Goal: Transaction & Acquisition: Obtain resource

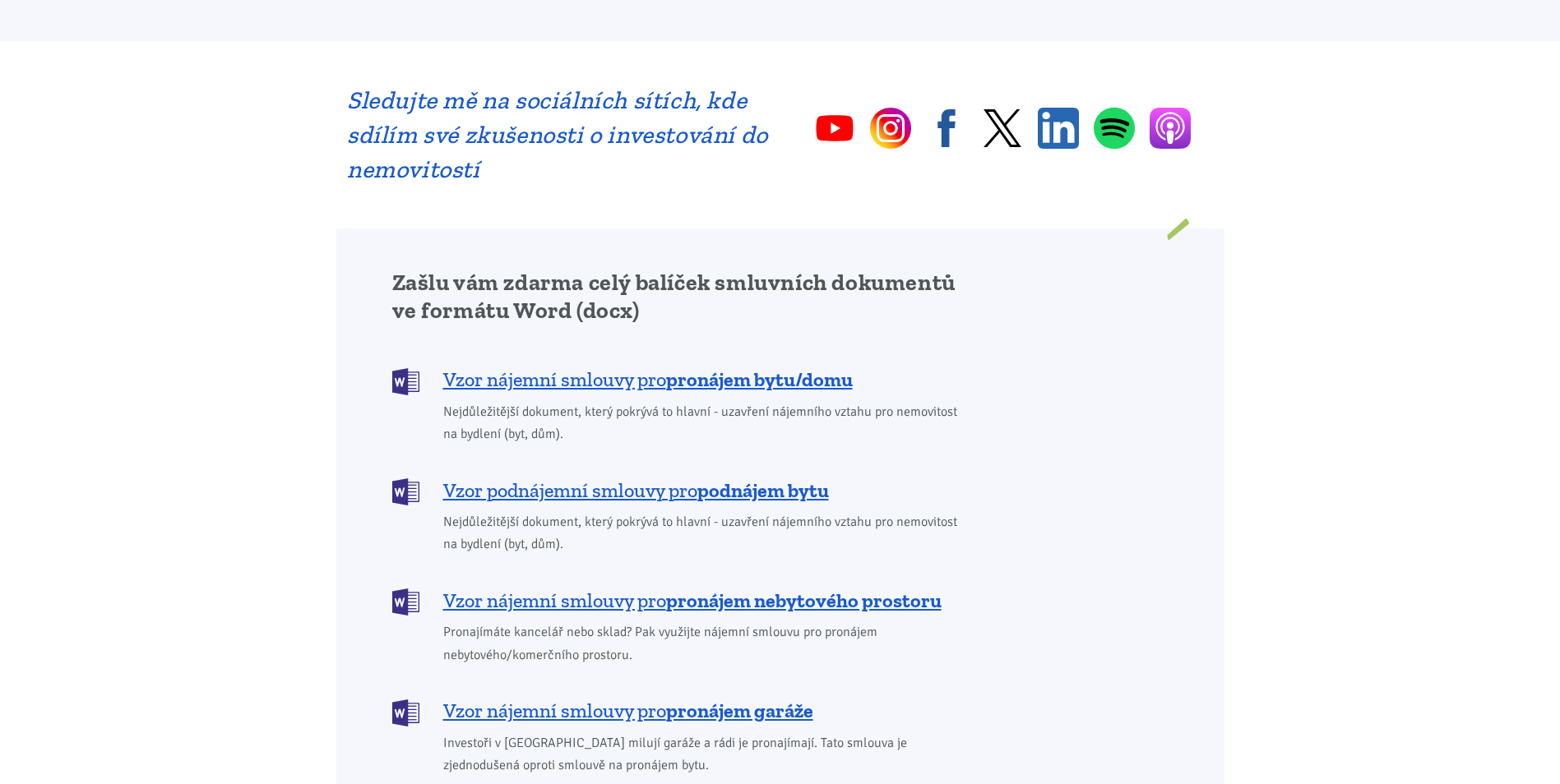
scroll to position [1151, 0]
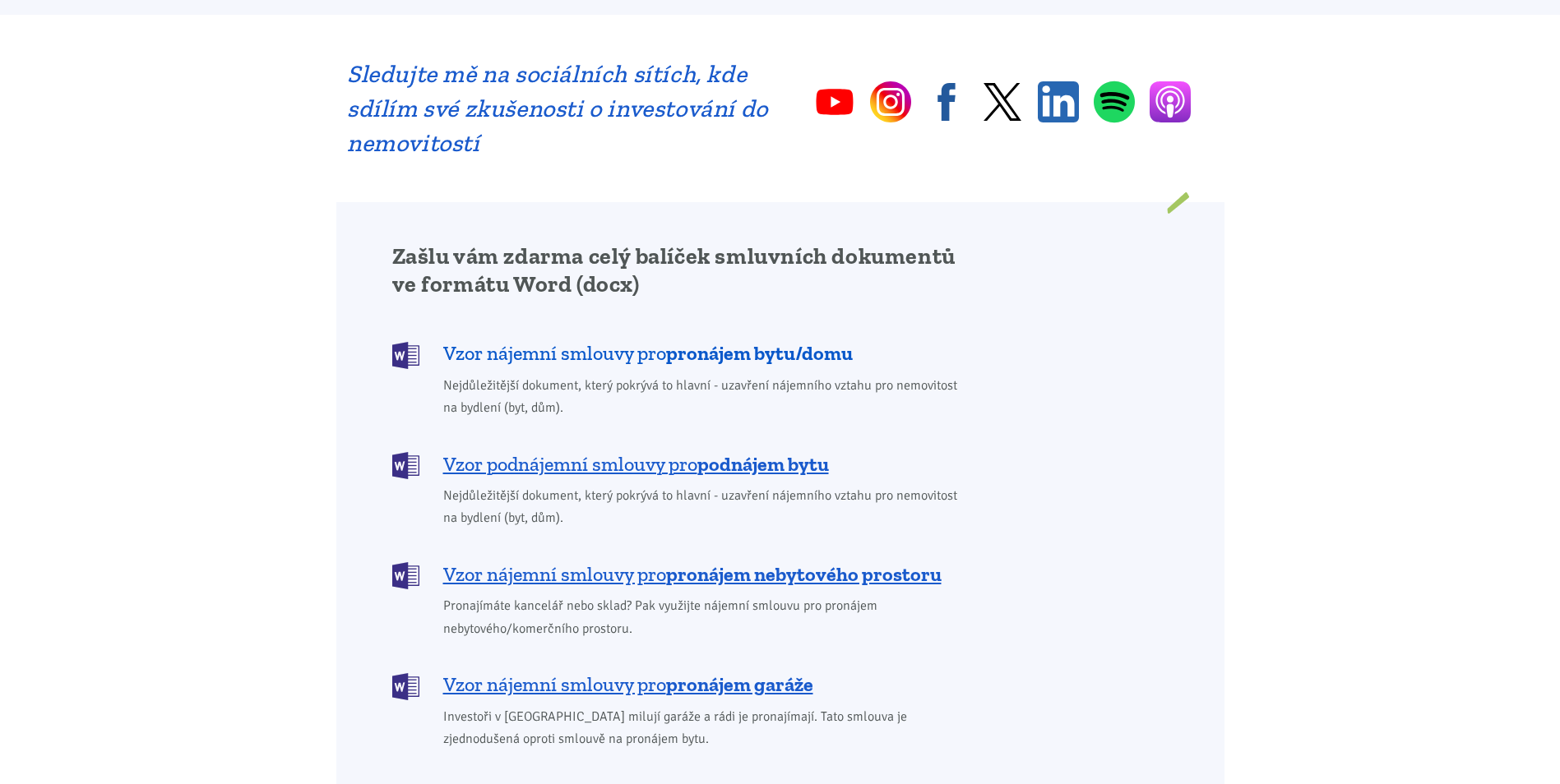
click at [586, 341] on span "Vzor nájemní smlouvy pro pronájem bytu/domu" at bounding box center [648, 353] width 410 height 26
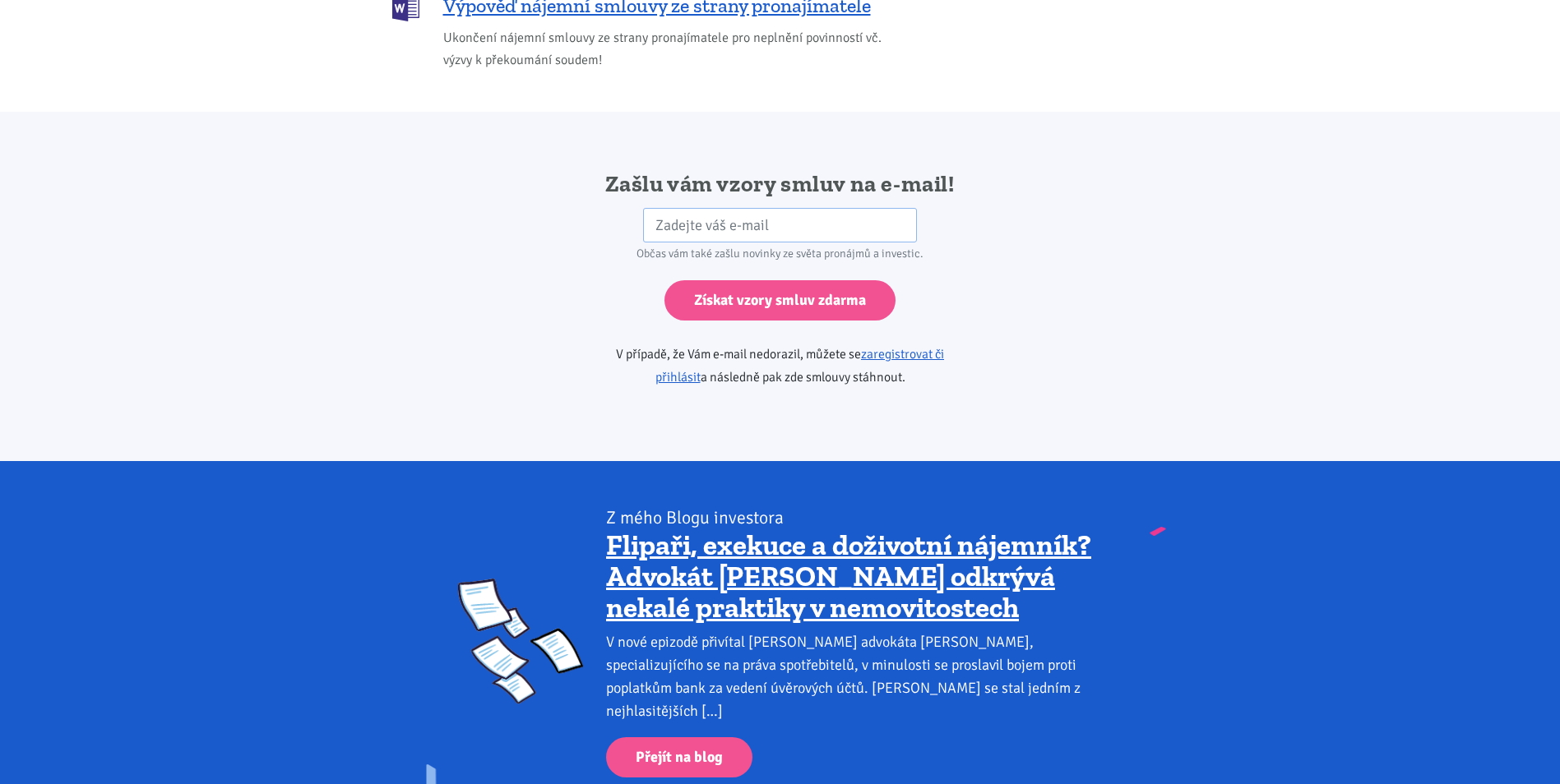
scroll to position [2746, 0]
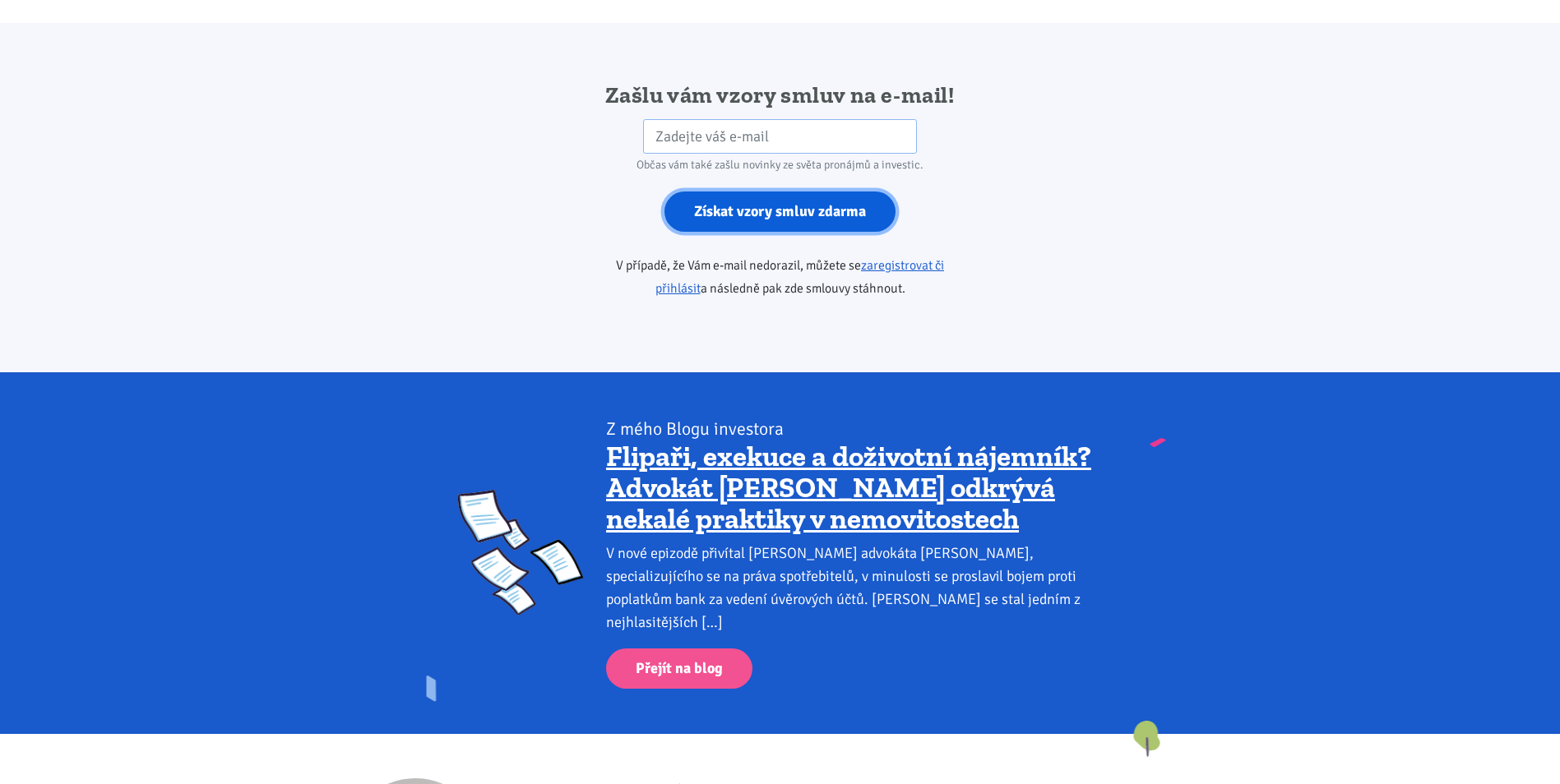
click at [723, 191] on input "Získat vzory smluv zdarma" at bounding box center [780, 212] width 231 height 40
click at [532, 190] on div "Zašlu vám vzory smluv na e-mail! HP Občas vám také zašlu novinky ze světa proná…" at bounding box center [780, 197] width 889 height 235
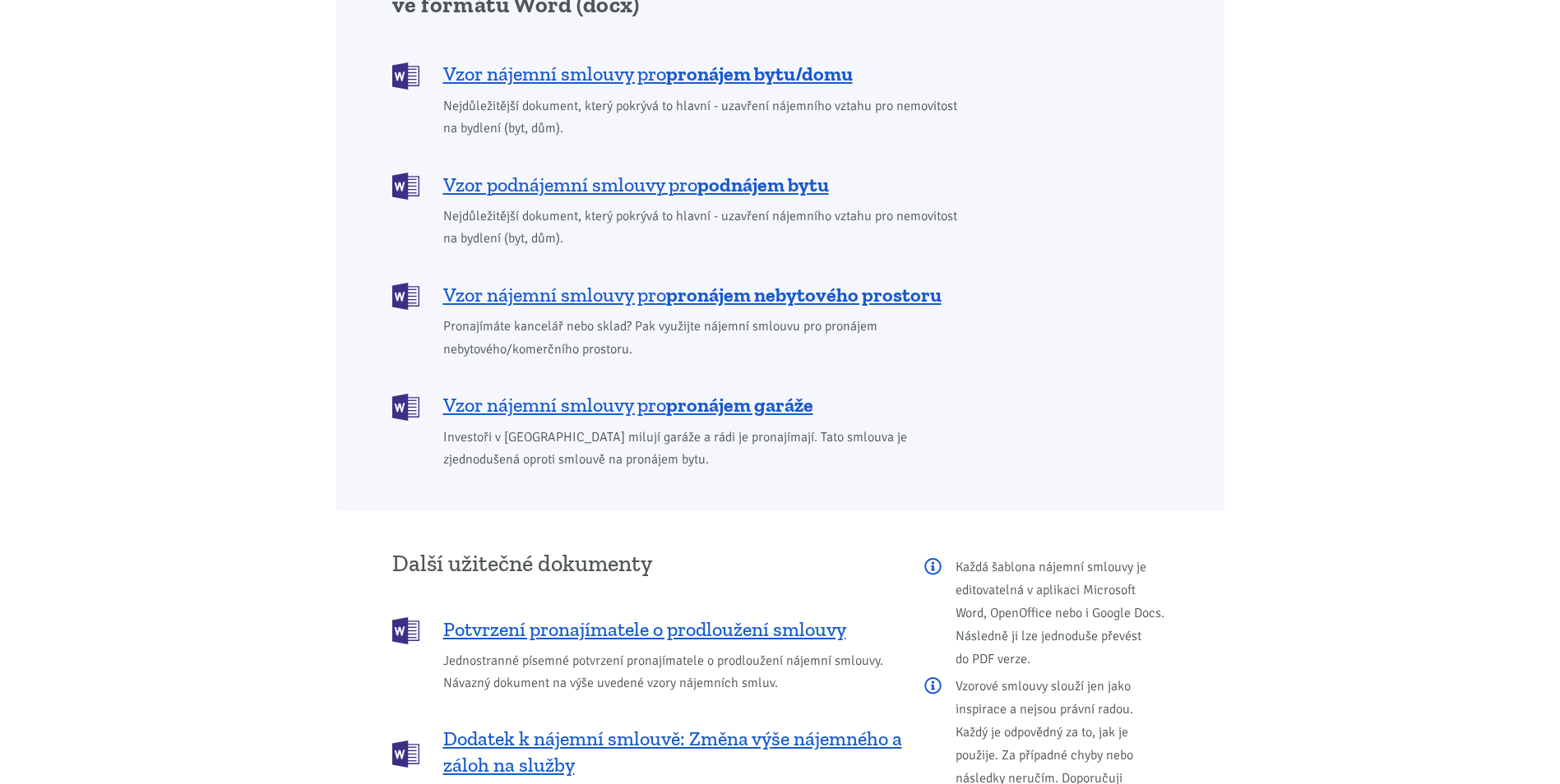
scroll to position [1019, 0]
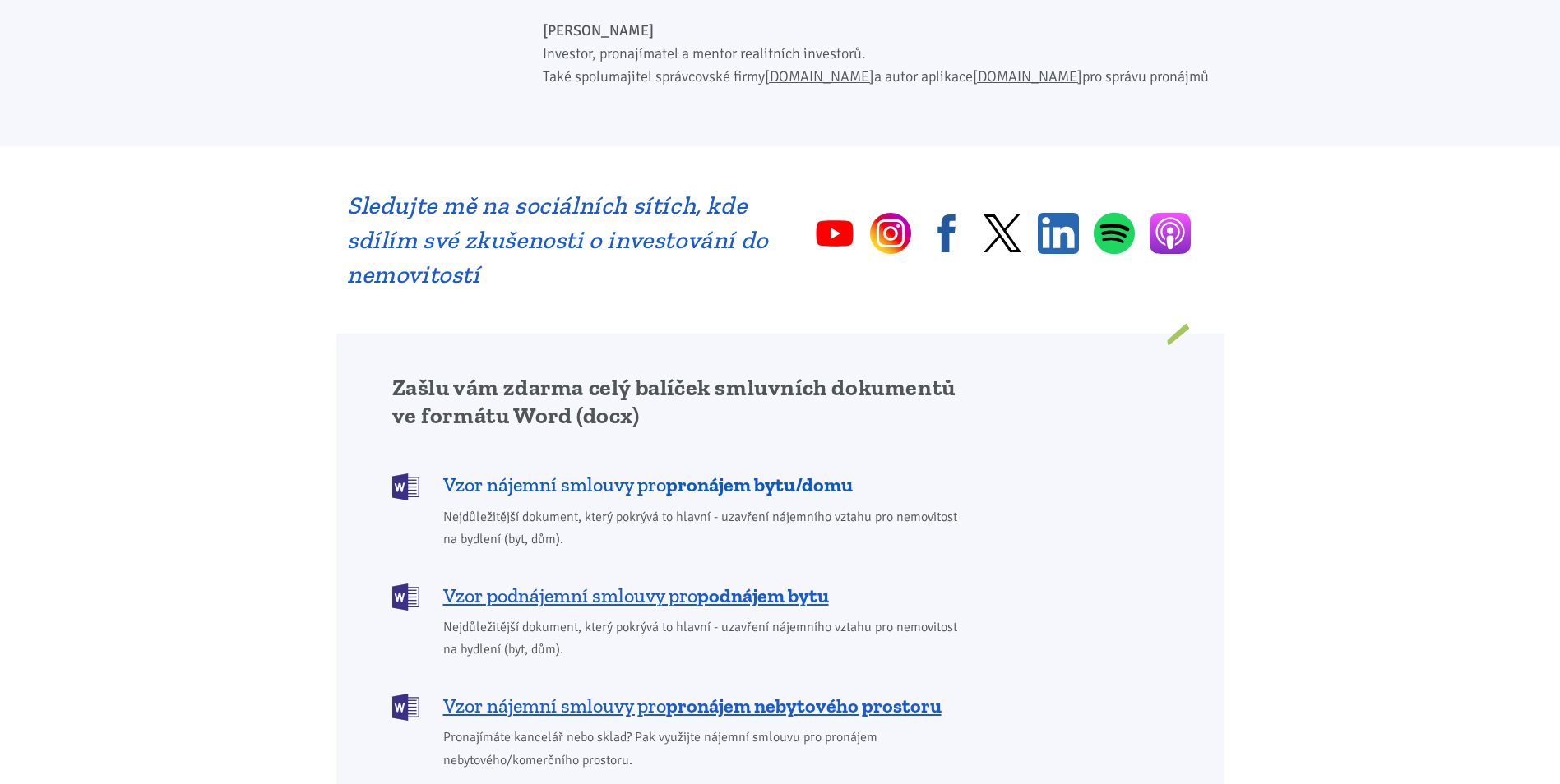
click at [502, 472] on span "Vzor nájemní smlouvy pro pronájem bytu/domu" at bounding box center [648, 484] width 410 height 26
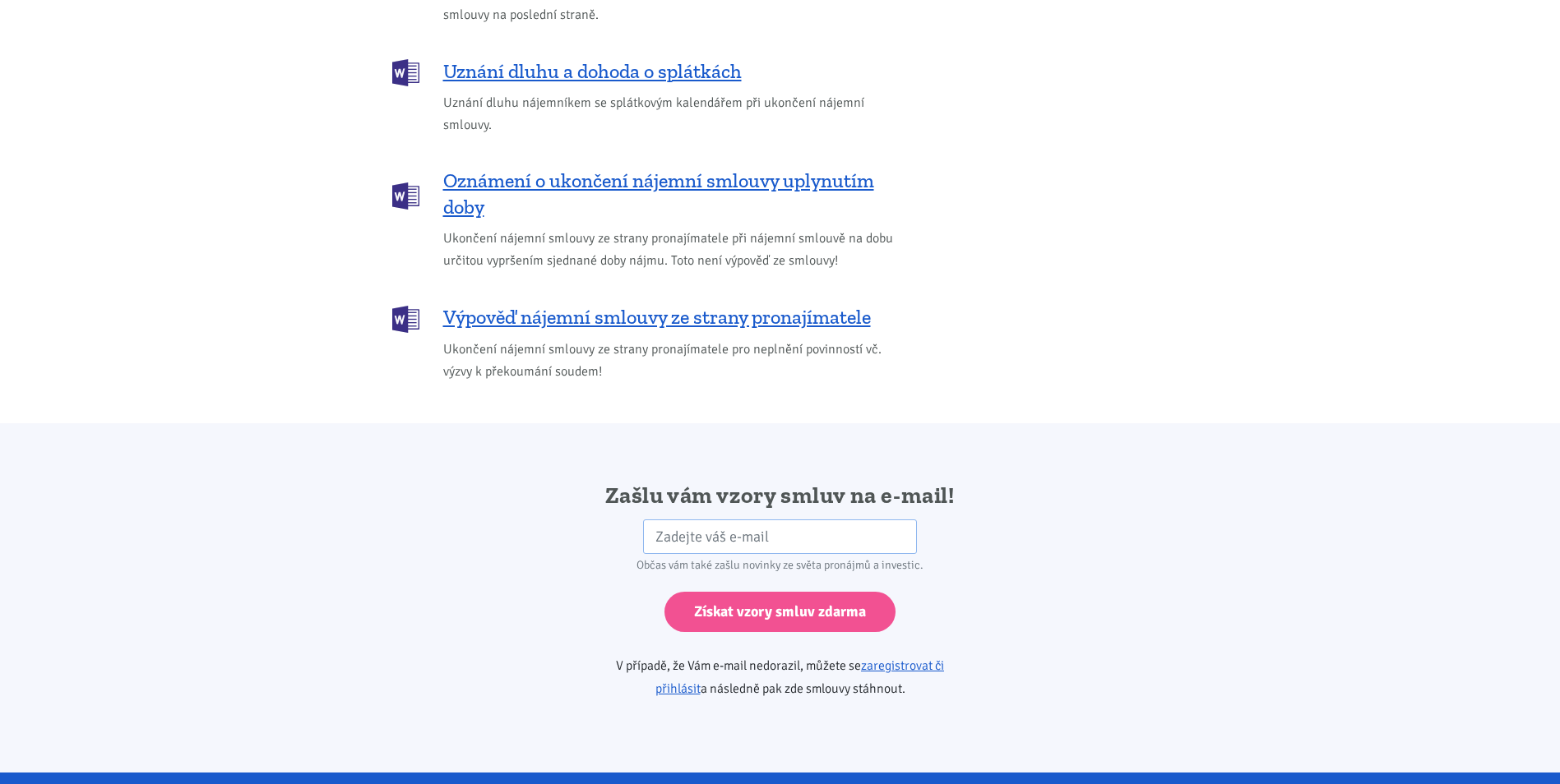
scroll to position [2746, 0]
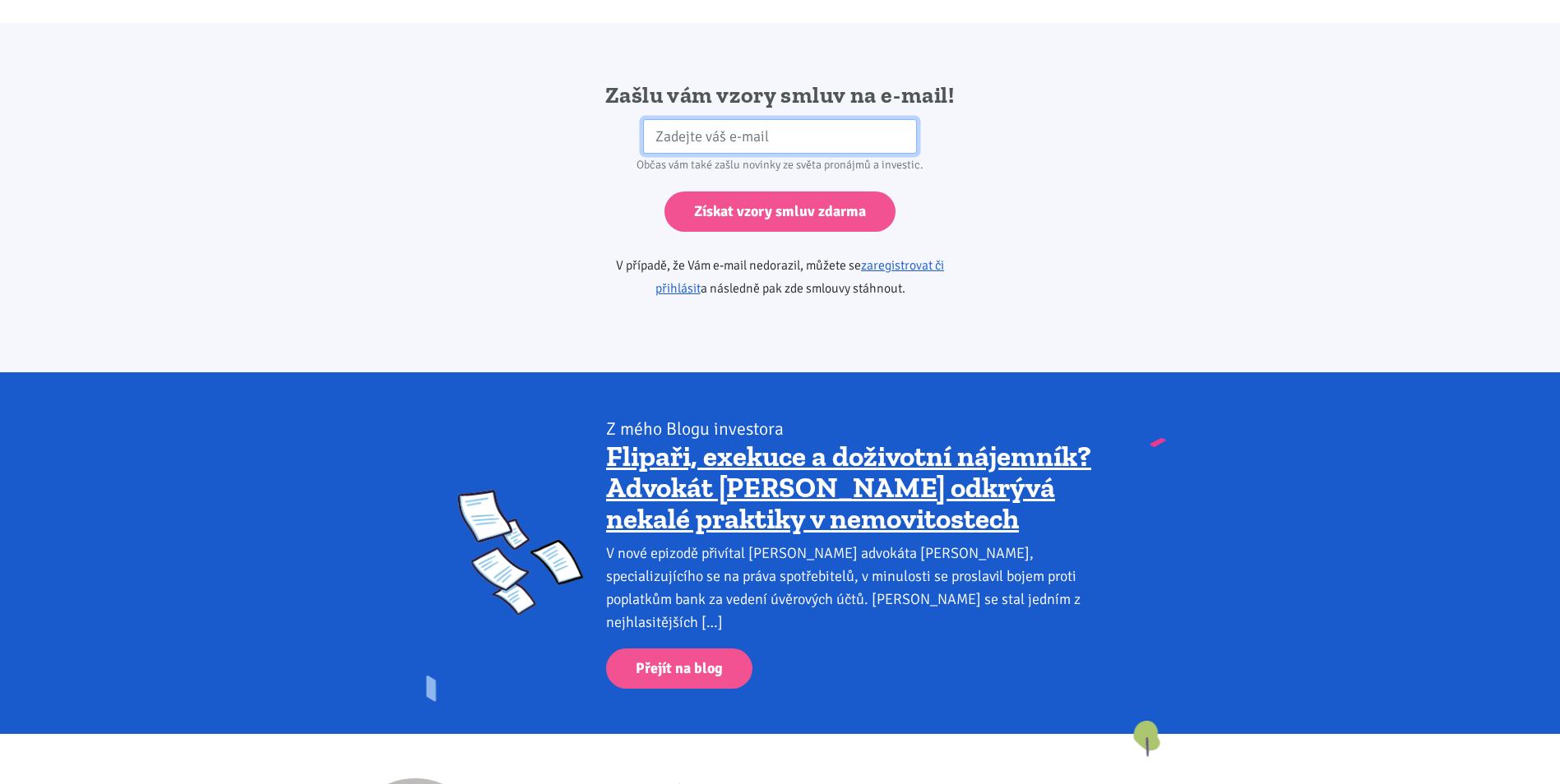
click at [732, 120] on input "email" at bounding box center [780, 137] width 274 height 35
type input "[EMAIL_ADDRESS][DOMAIN_NAME]"
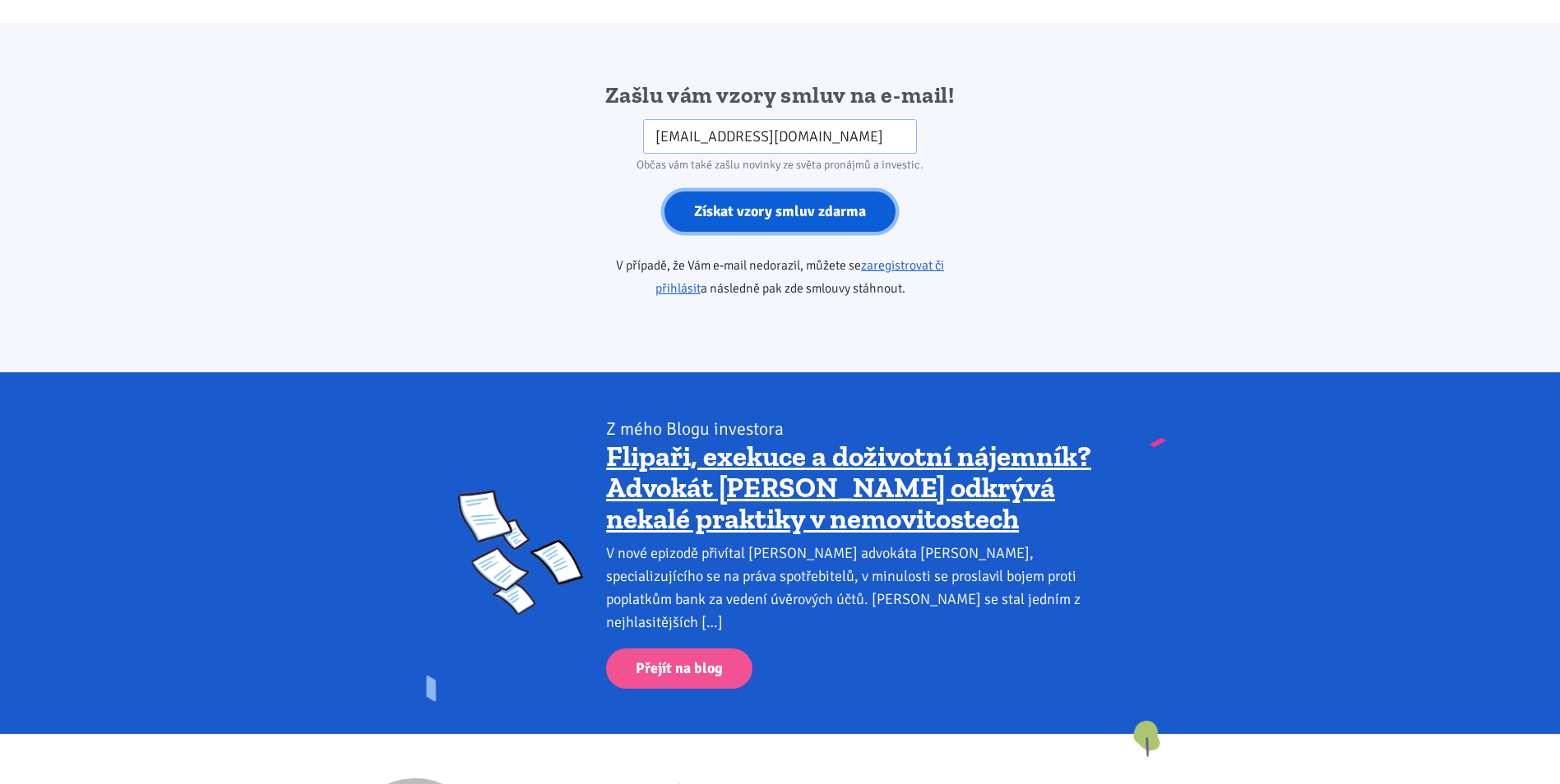
click at [716, 191] on input "Získat vzory smluv zdarma" at bounding box center [780, 212] width 231 height 40
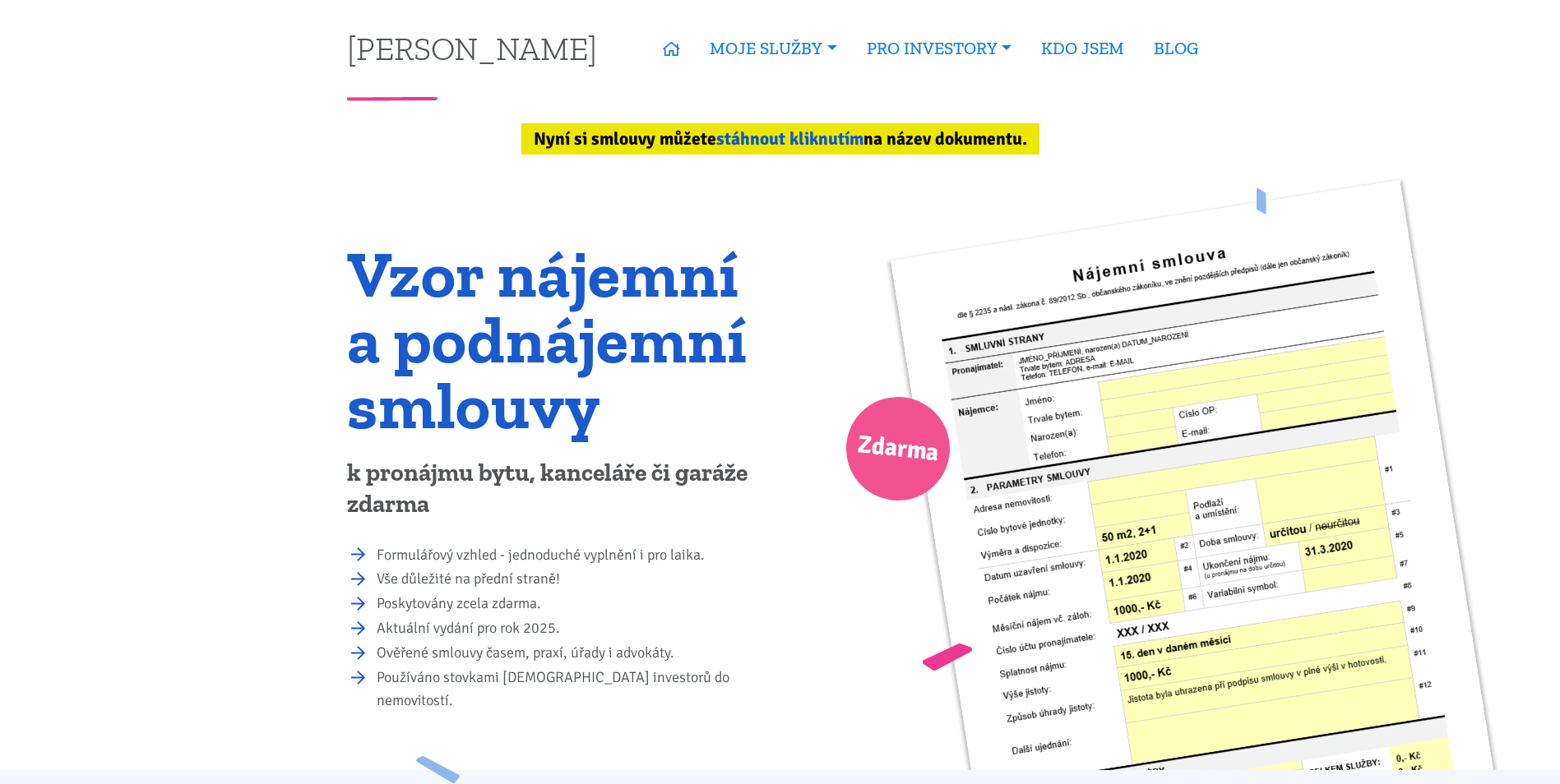
click at [800, 137] on link "stáhnout kliknutím" at bounding box center [790, 139] width 147 height 21
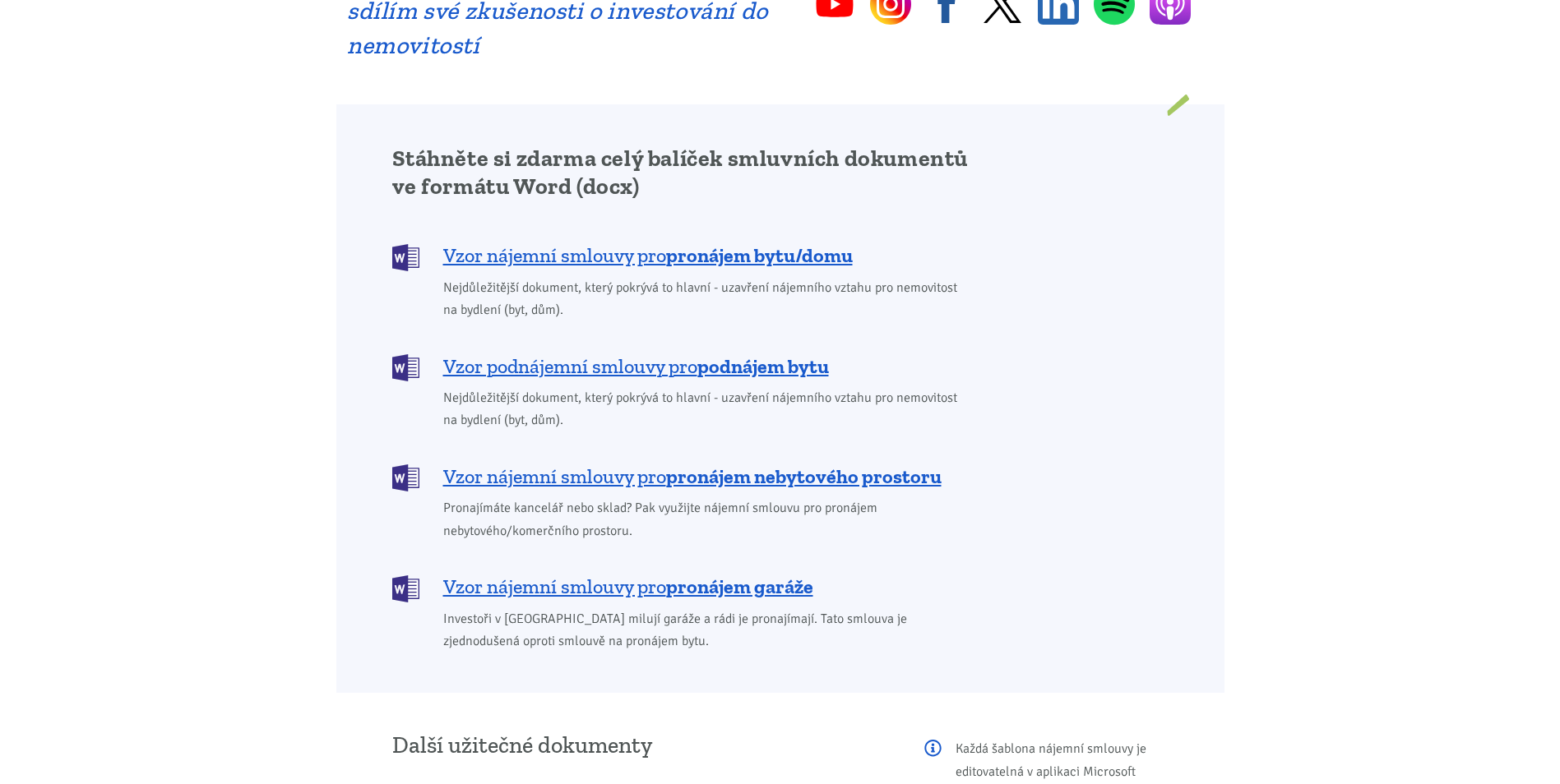
scroll to position [1384, 0]
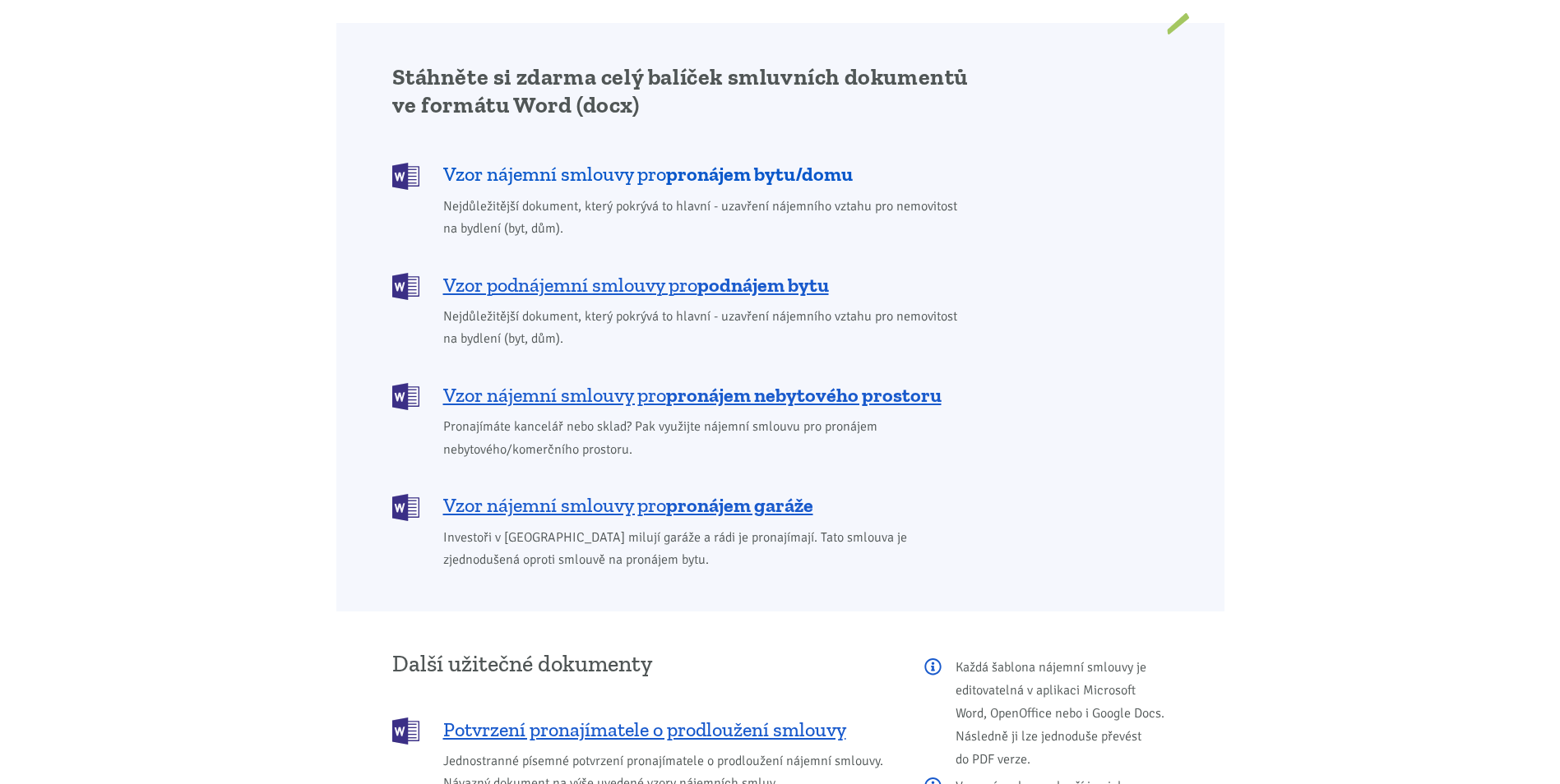
click at [644, 161] on span "Vzor nájemní smlouvy pro pronájem bytu/domu" at bounding box center [648, 173] width 410 height 26
